Goal: Find contact information: Find contact information

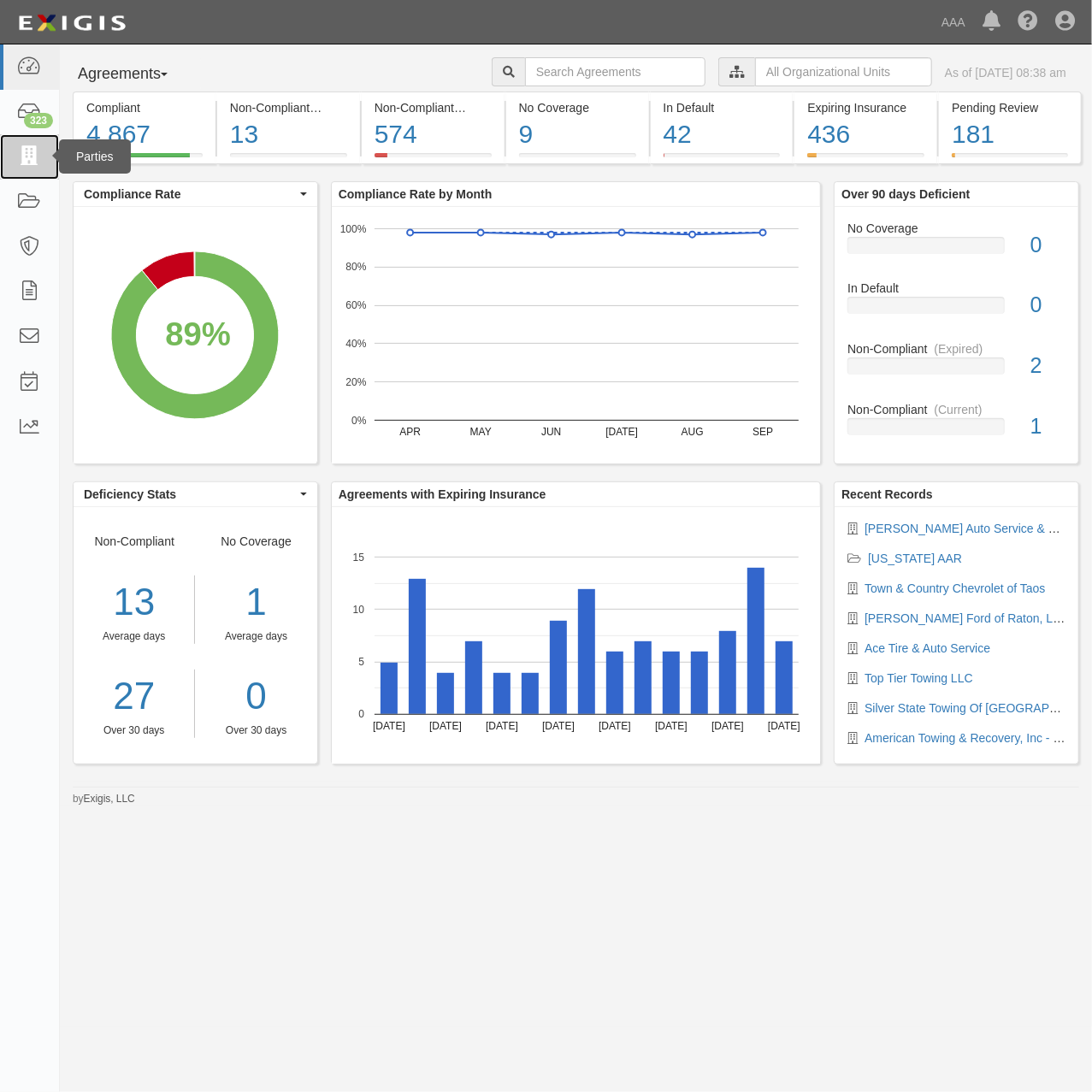
click at [26, 165] on icon at bounding box center [29, 157] width 24 height 20
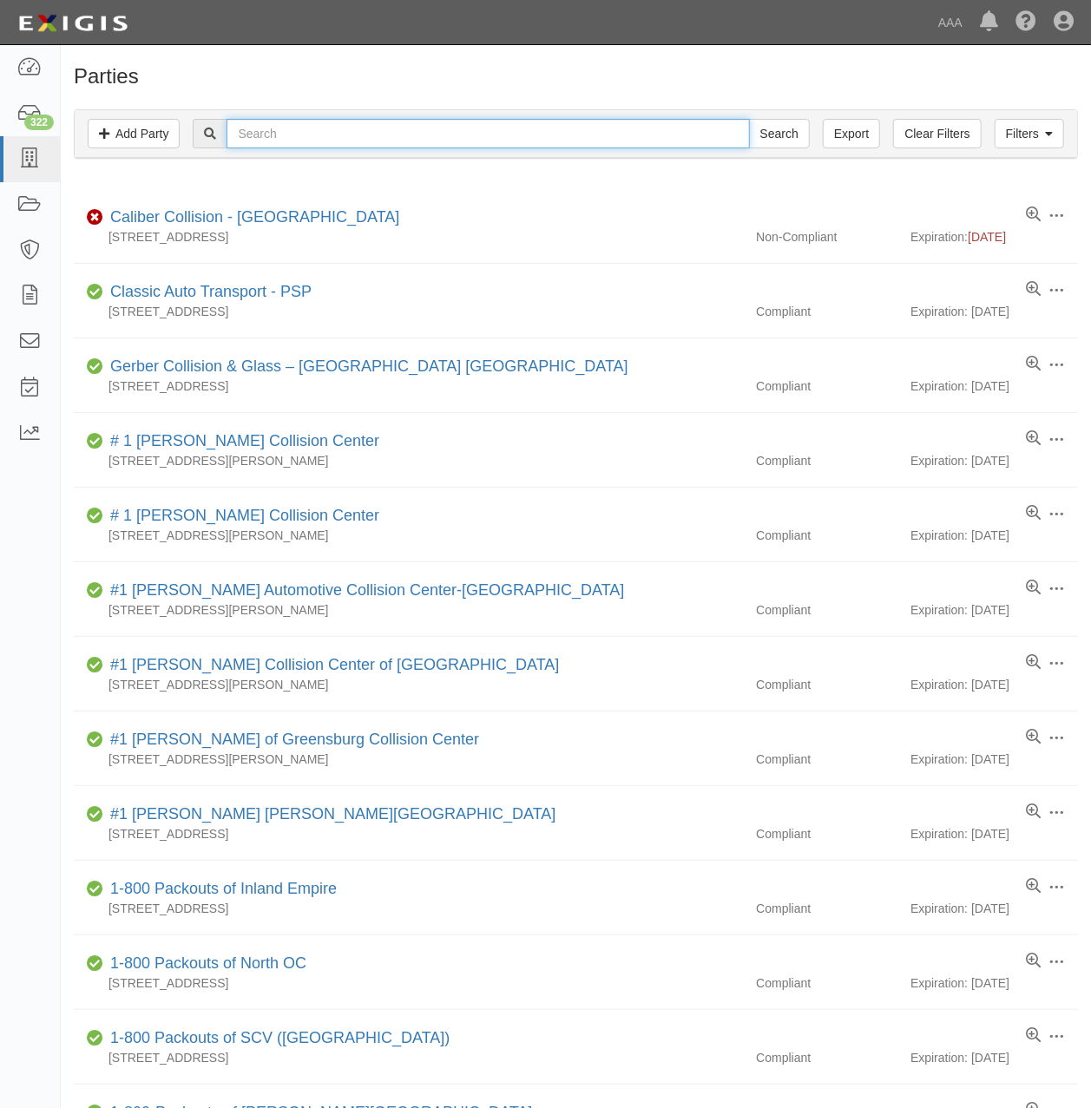
click at [282, 140] on input "text" at bounding box center [487, 134] width 522 height 30
click at [370, 132] on input "text" at bounding box center [487, 134] width 522 height 30
type input "[PERSON_NAME]"
click at [749, 119] on input "Search" at bounding box center [779, 134] width 61 height 30
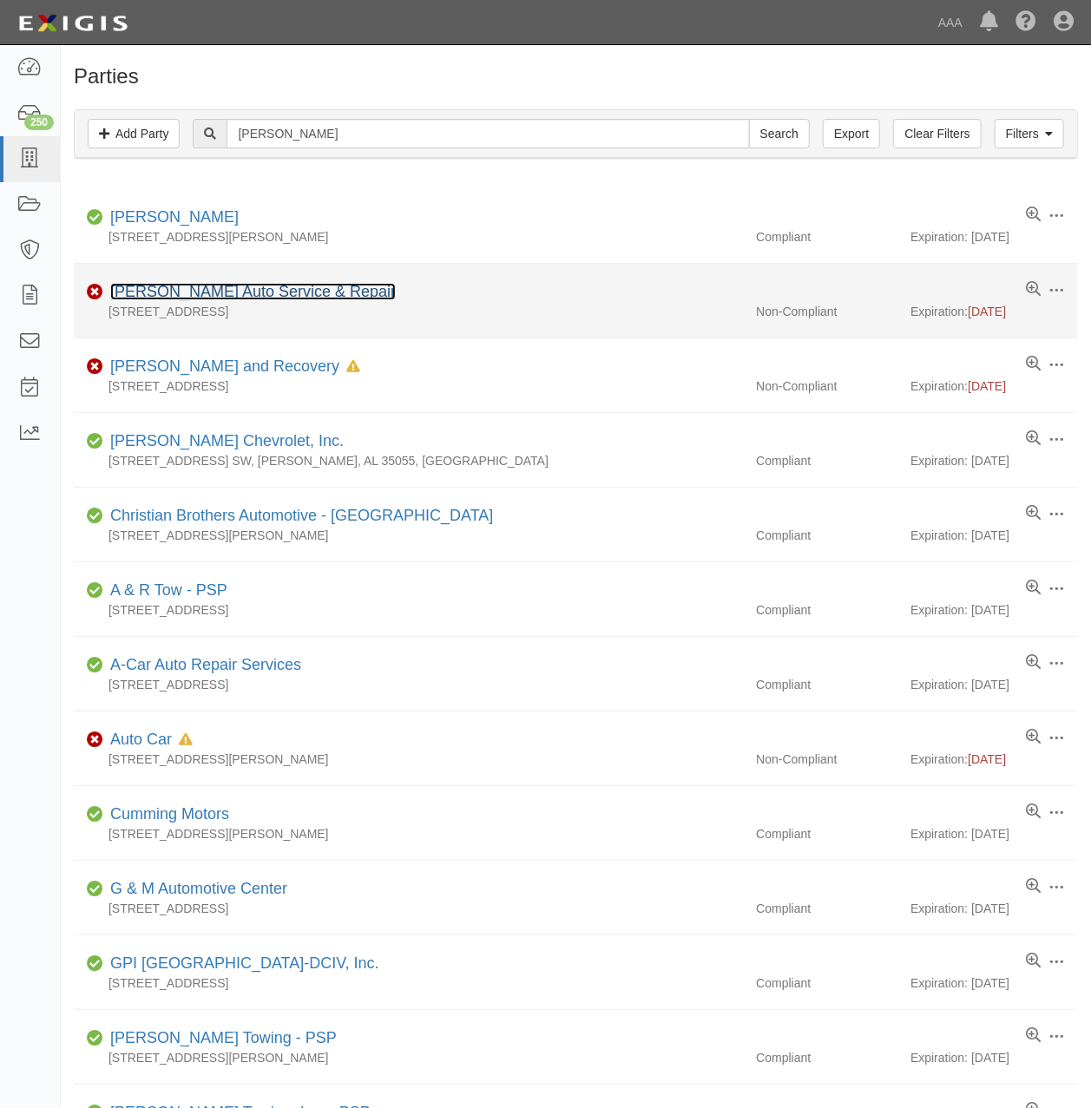
click at [260, 292] on link "[PERSON_NAME] Auto Service & Repair" at bounding box center [252, 291] width 285 height 17
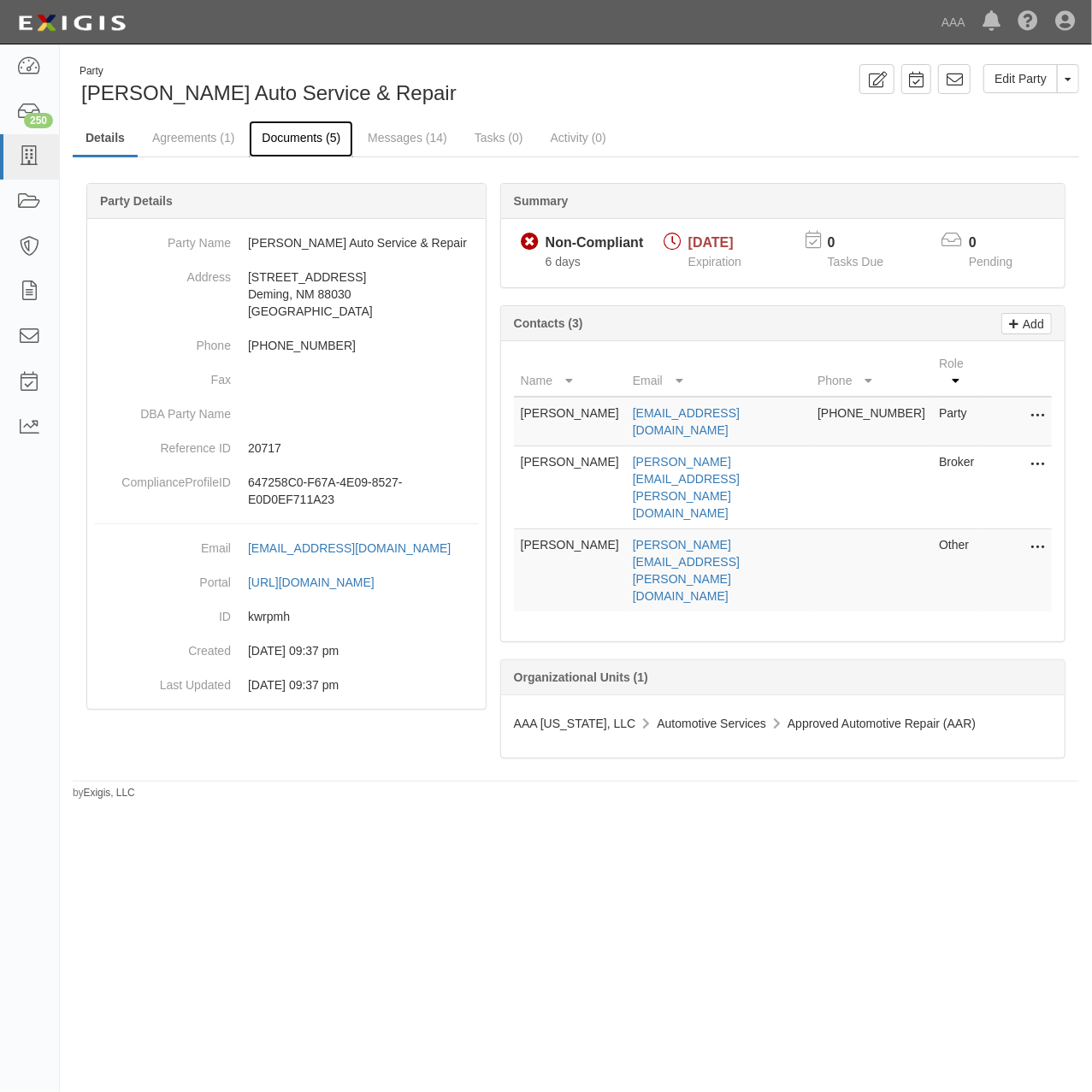
click at [295, 123] on link "Documents (5)" at bounding box center [301, 138] width 104 height 36
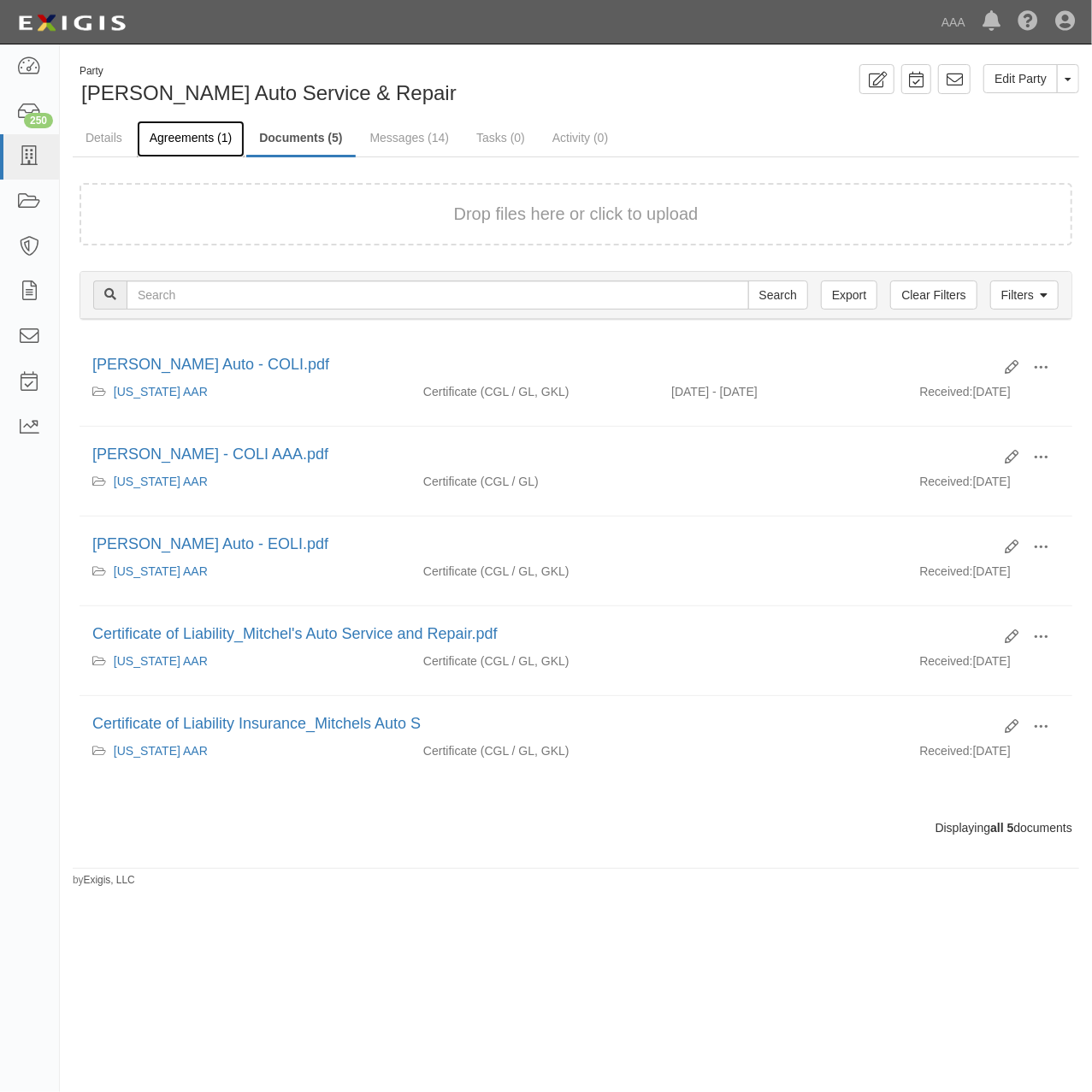
click at [203, 138] on link "Agreements (1)" at bounding box center [190, 138] width 107 height 36
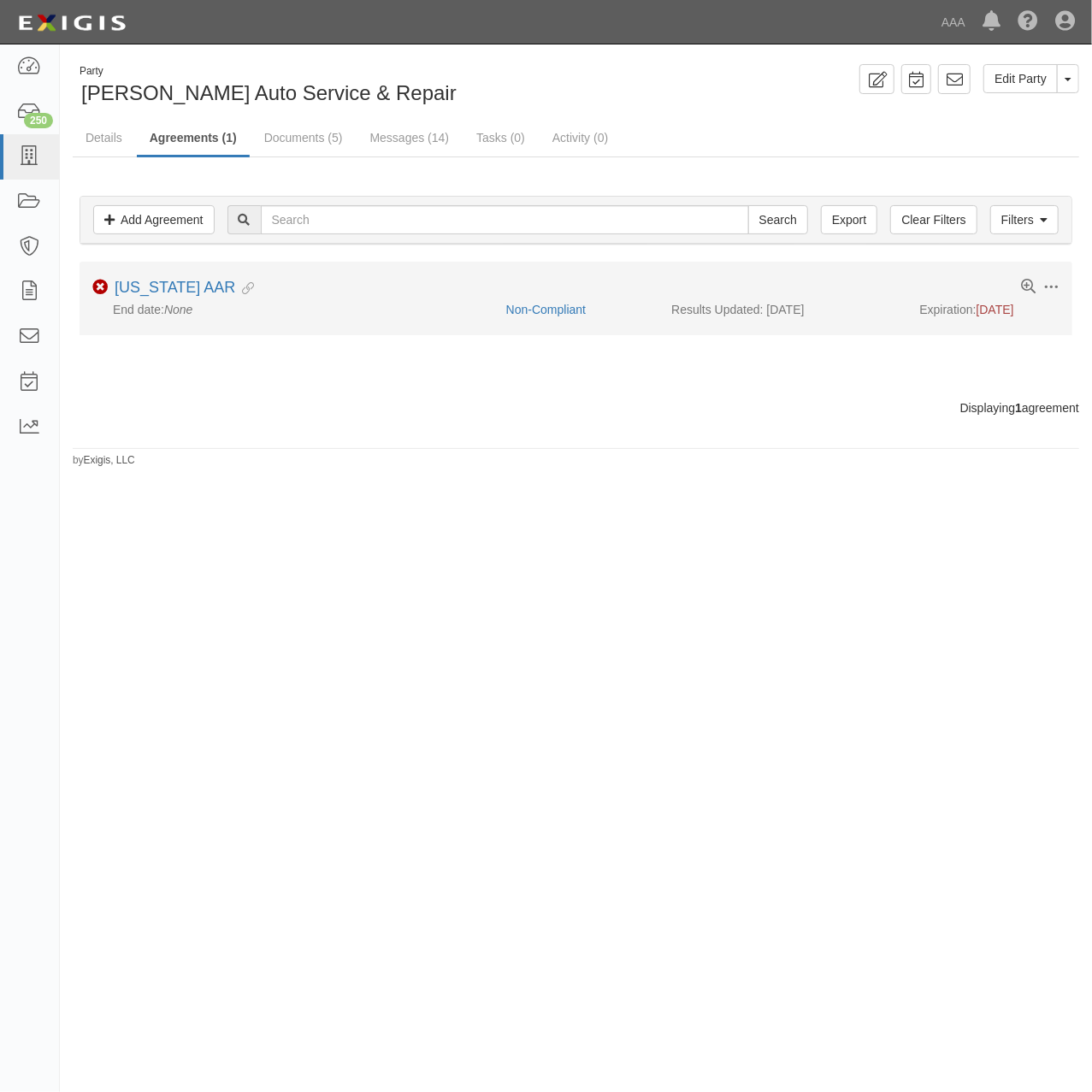
click at [212, 275] on li "Toggle Agreement Dropdown Edit Log activity Add task Send message Archive Non-C…" at bounding box center [576, 299] width 992 height 73
click at [212, 293] on link "[US_STATE] AAR" at bounding box center [174, 287] width 120 height 17
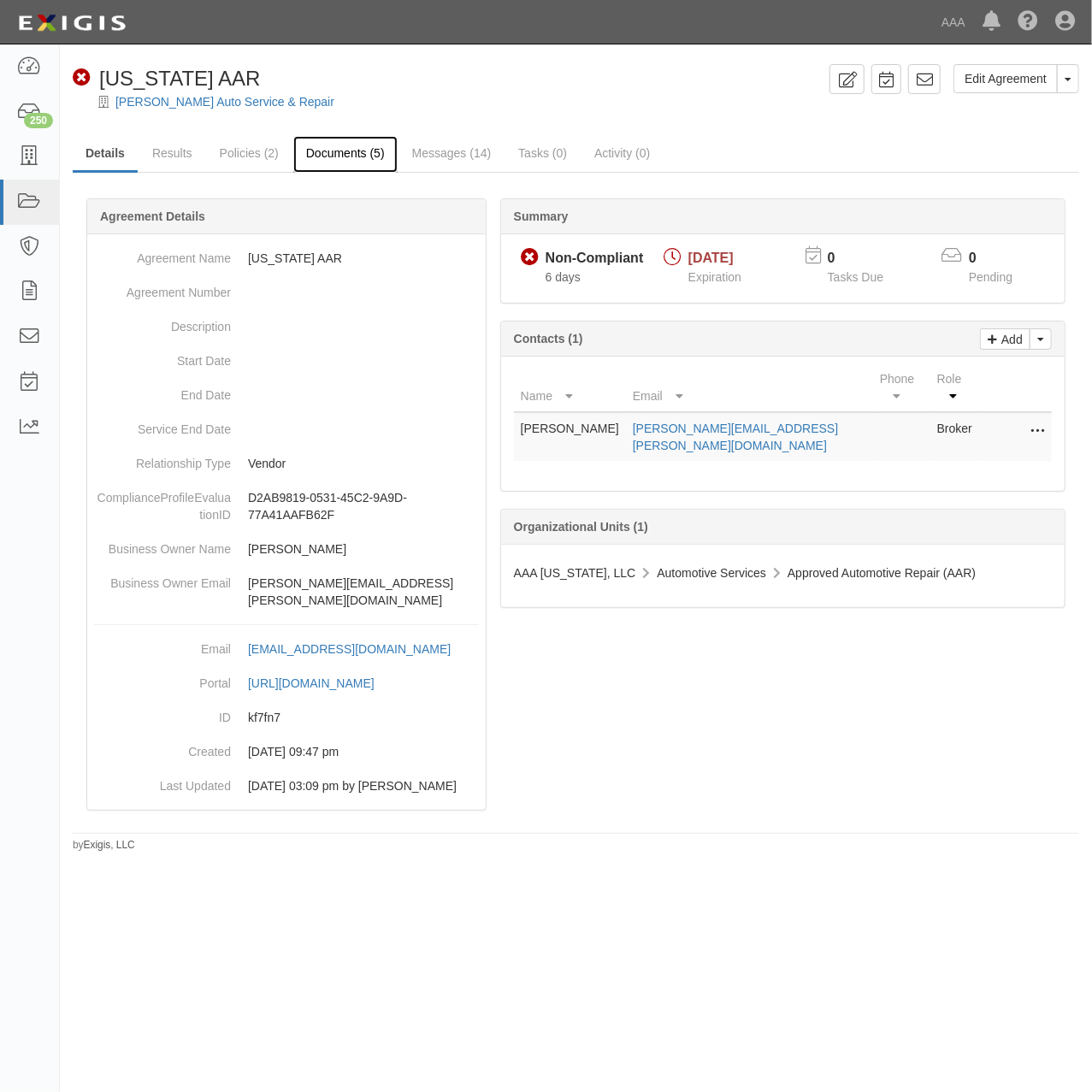
click at [356, 159] on link "Documents (5)" at bounding box center [346, 154] width 104 height 36
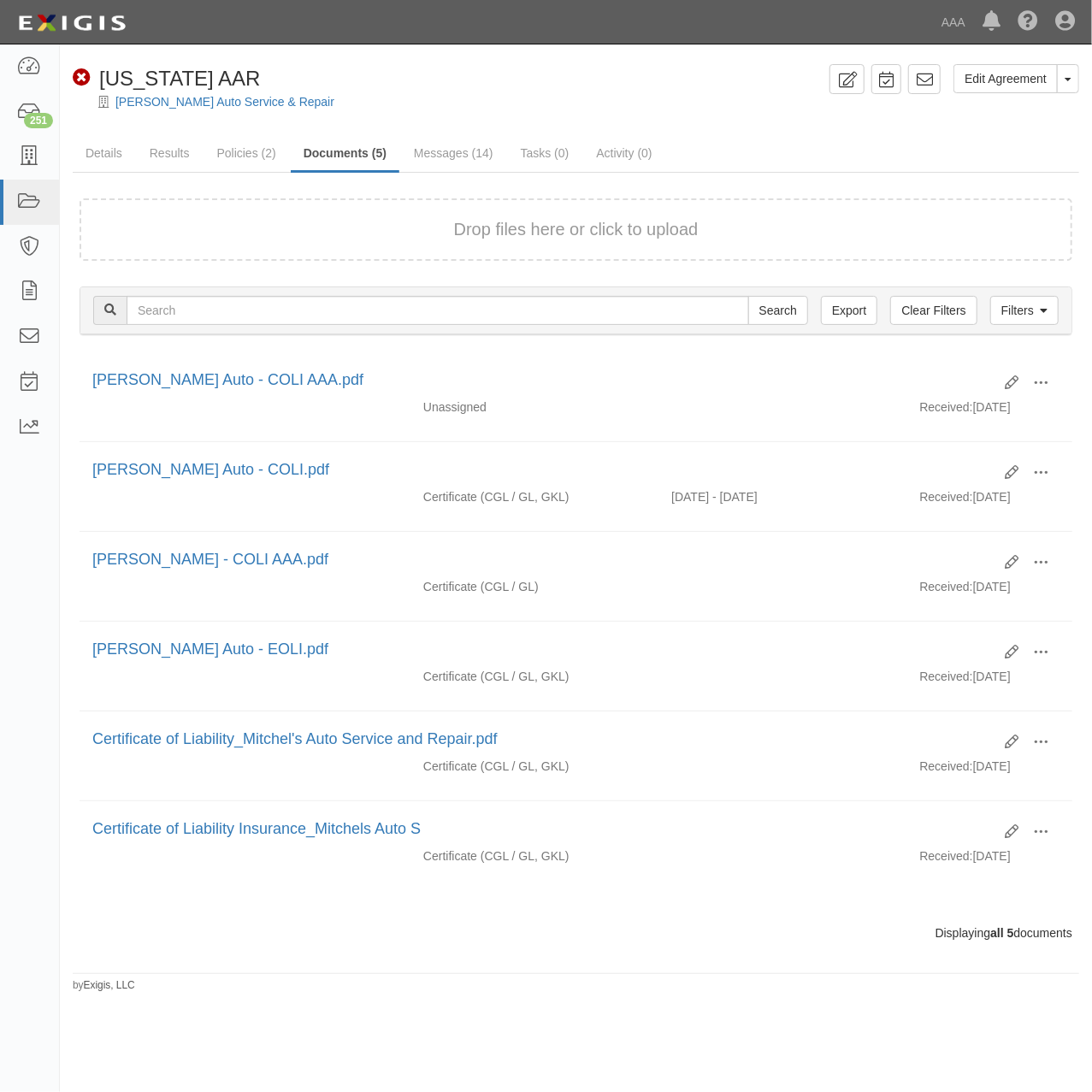
click at [523, 70] on div "Non-Compliant New Mexico AAR" at bounding box center [447, 79] width 750 height 30
click at [137, 91] on div "Non-Compliant New Mexico AAR" at bounding box center [167, 79] width 188 height 30
click at [134, 101] on link "[PERSON_NAME] Auto Service & Repair" at bounding box center [225, 102] width 219 height 14
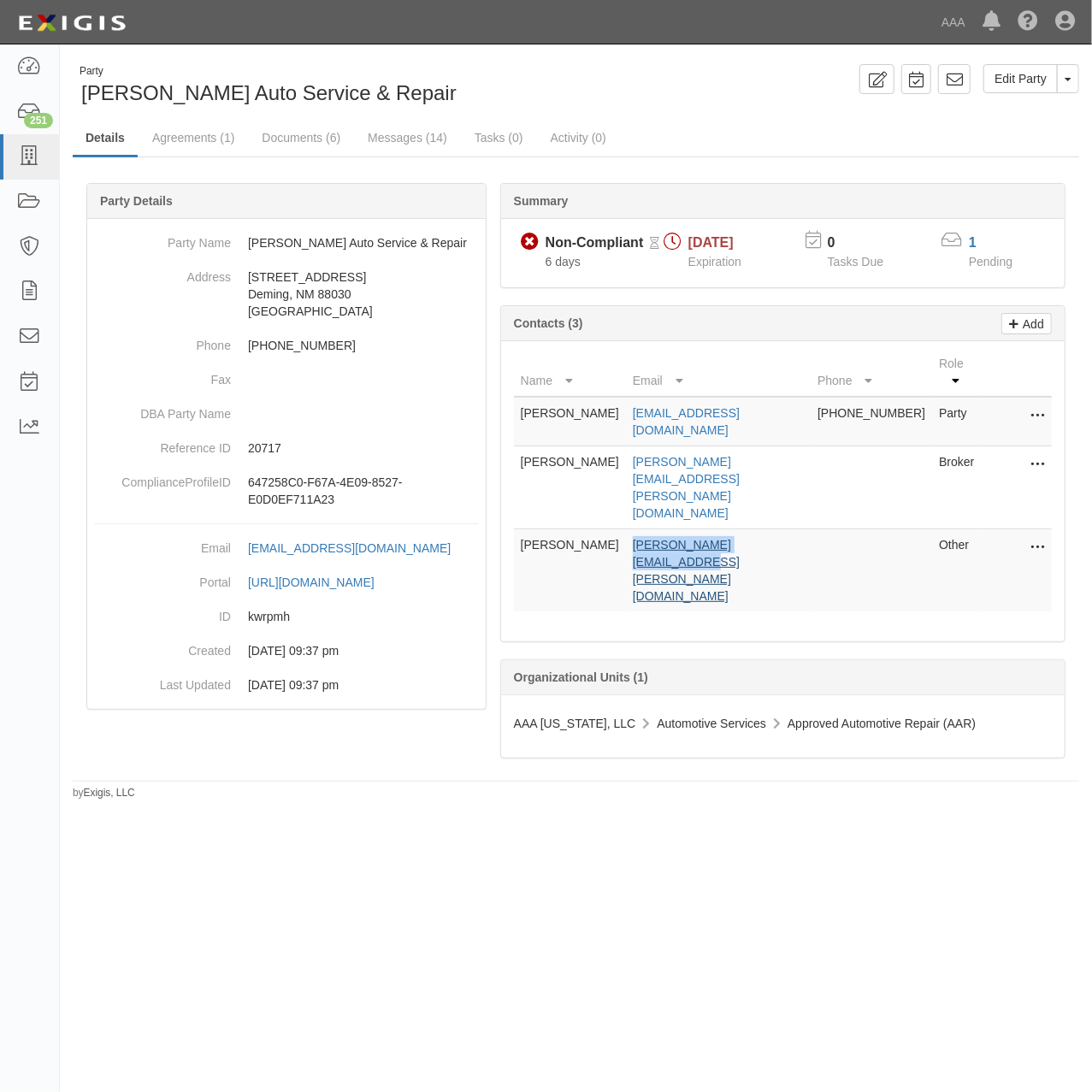
drag, startPoint x: 0, startPoint y: 0, endPoint x: 645, endPoint y: 477, distance: 802.2
click at [645, 529] on td "Osborn.Jeremy@ace.aaa.com" at bounding box center [717, 571] width 184 height 83
drag, startPoint x: 634, startPoint y: 486, endPoint x: 814, endPoint y: 482, distance: 180.0
click at [814, 529] on tr "Jeremy Osborn Osborn.Jeremy@ace.aaa.com Other Edit Delete" at bounding box center [783, 571] width 538 height 83
copy tr "Osborn.Jeremy@ace.aaa.com"
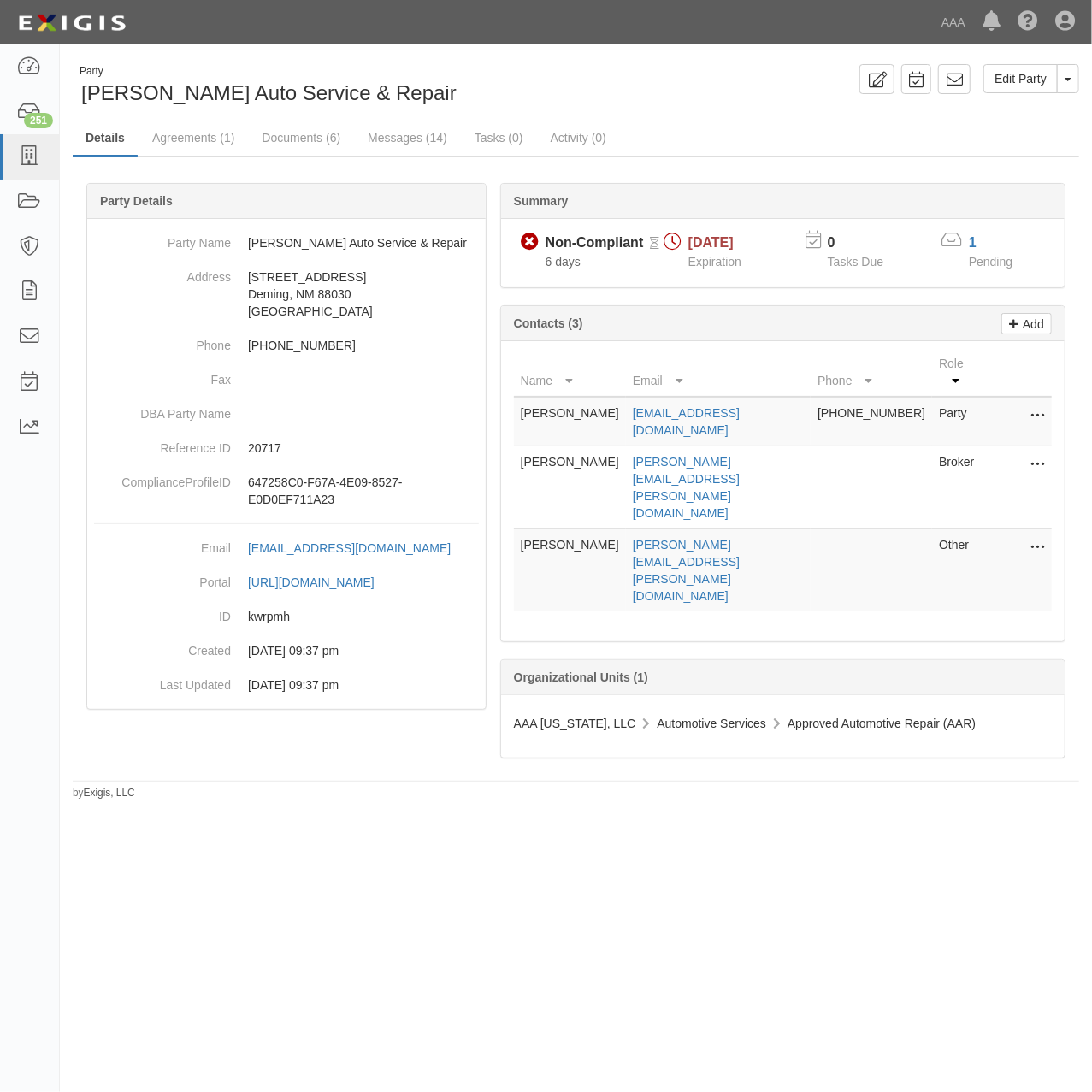
click at [501, 89] on div "Party Mitchel's Auto Service & Repair" at bounding box center [318, 86] width 491 height 43
